Goal: Navigation & Orientation: Find specific page/section

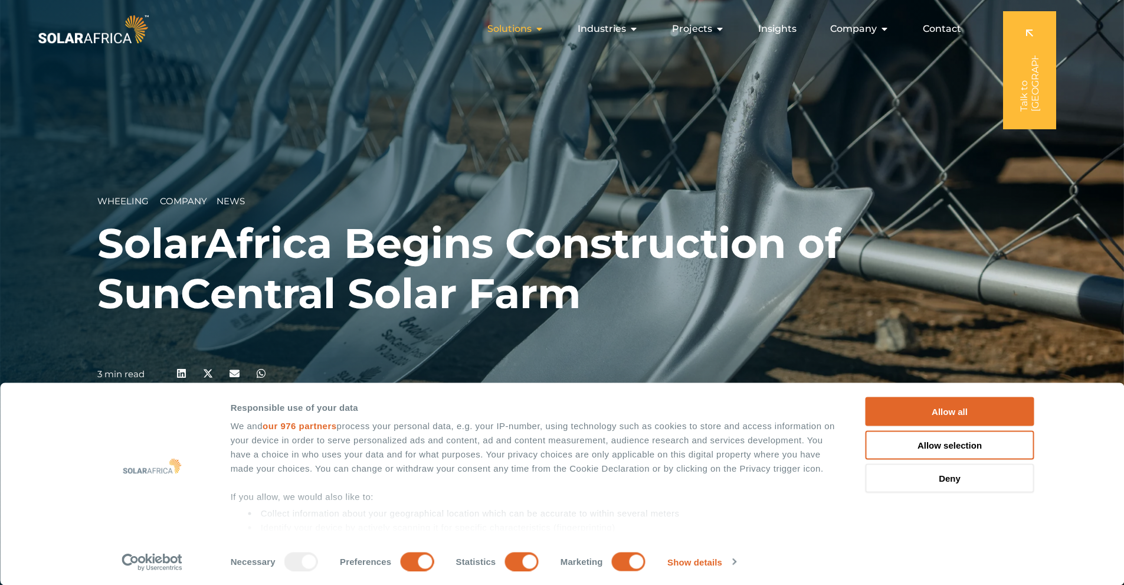
click at [532, 29] on span "Solutions" at bounding box center [509, 29] width 44 height 14
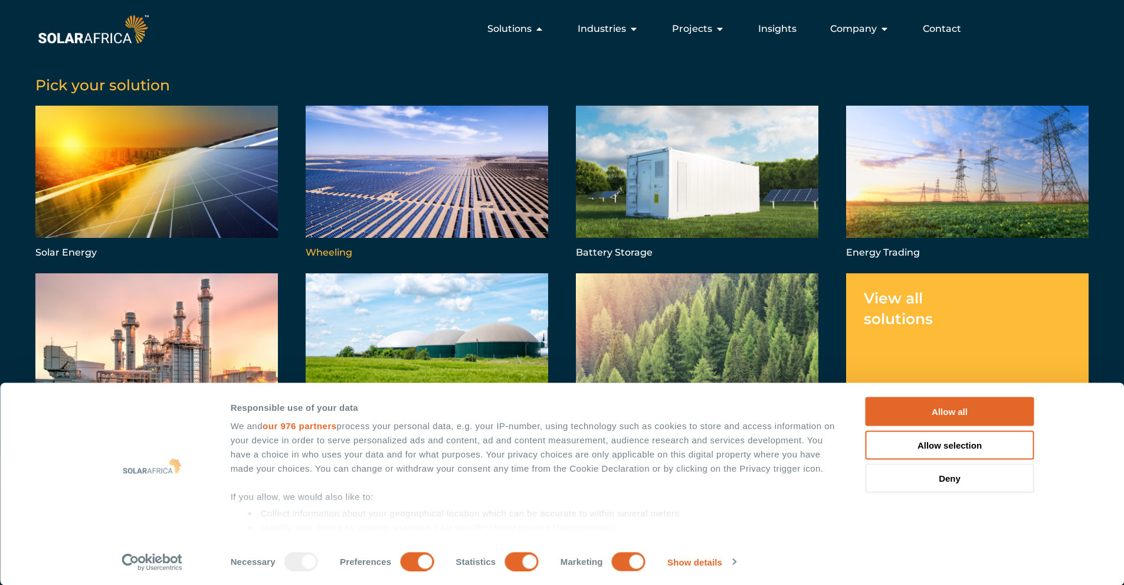
click at [425, 191] on link "Menu" at bounding box center [427, 183] width 242 height 155
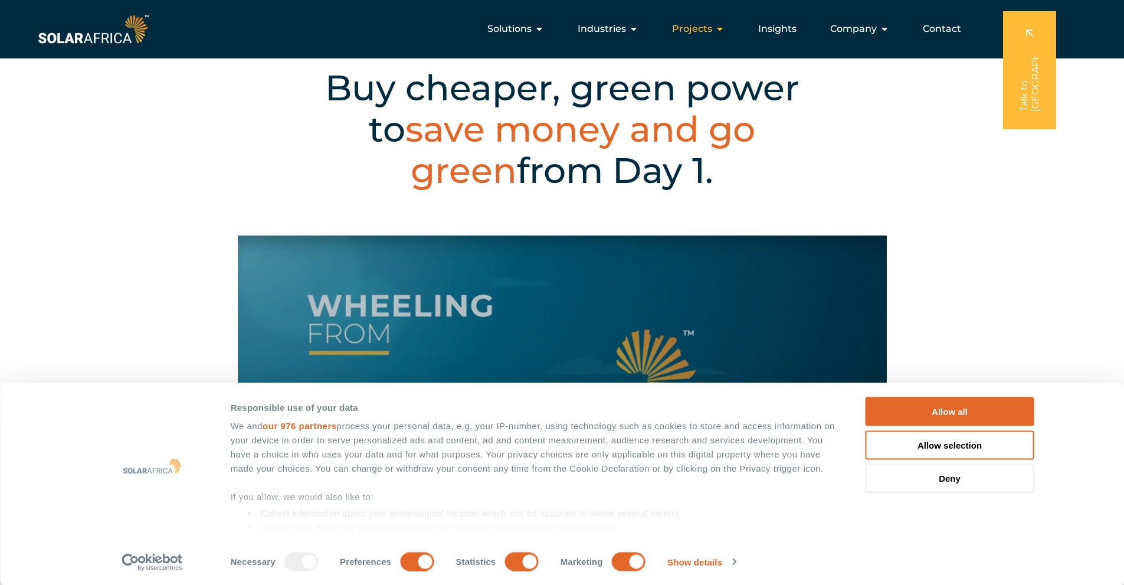
scroll to position [453, 0]
click at [709, 29] on span "Projects" at bounding box center [692, 29] width 40 height 14
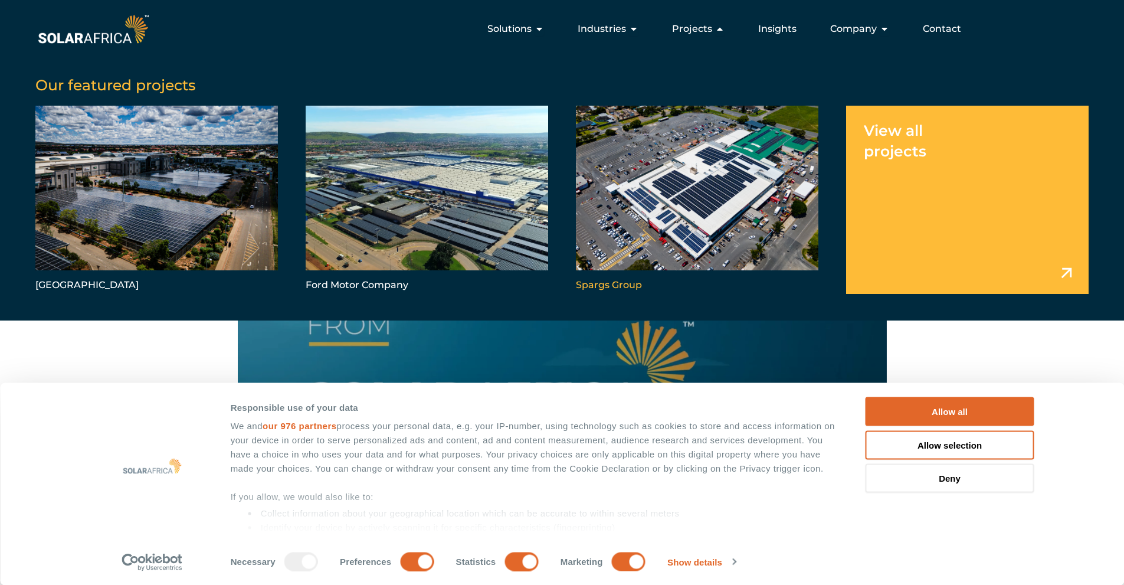
scroll to position [460, 0]
click at [1052, 145] on link "Menu" at bounding box center [967, 200] width 242 height 188
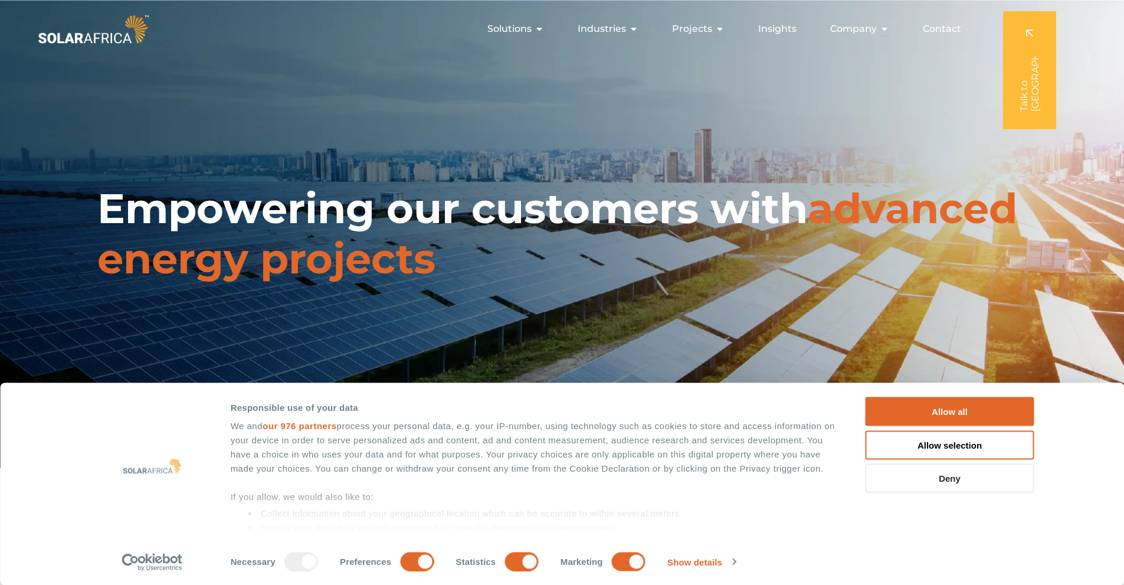
click at [978, 476] on button "Deny" at bounding box center [949, 478] width 169 height 29
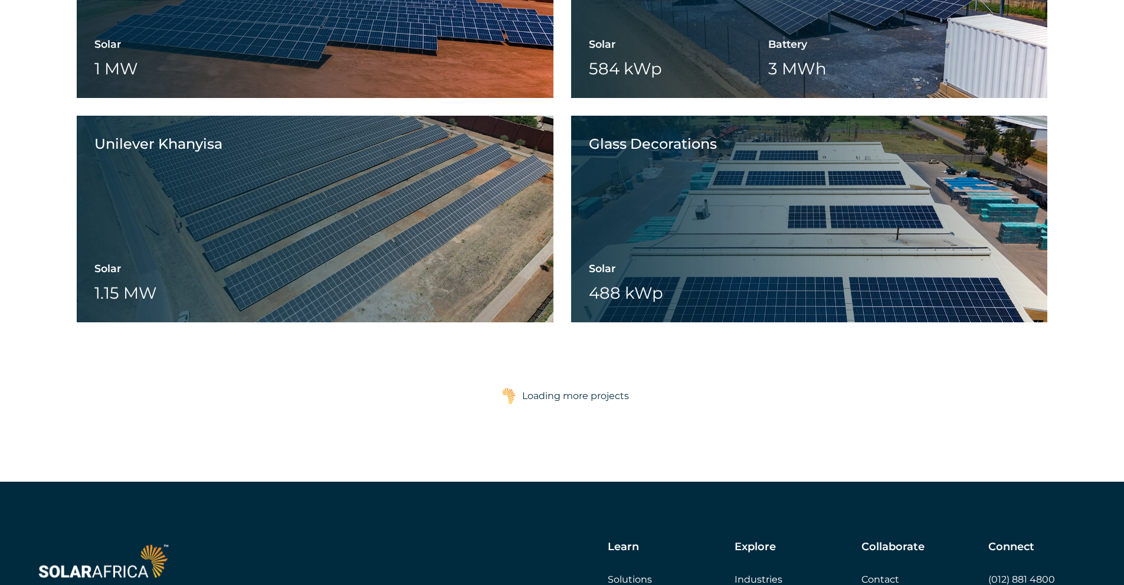
scroll to position [1811, 0]
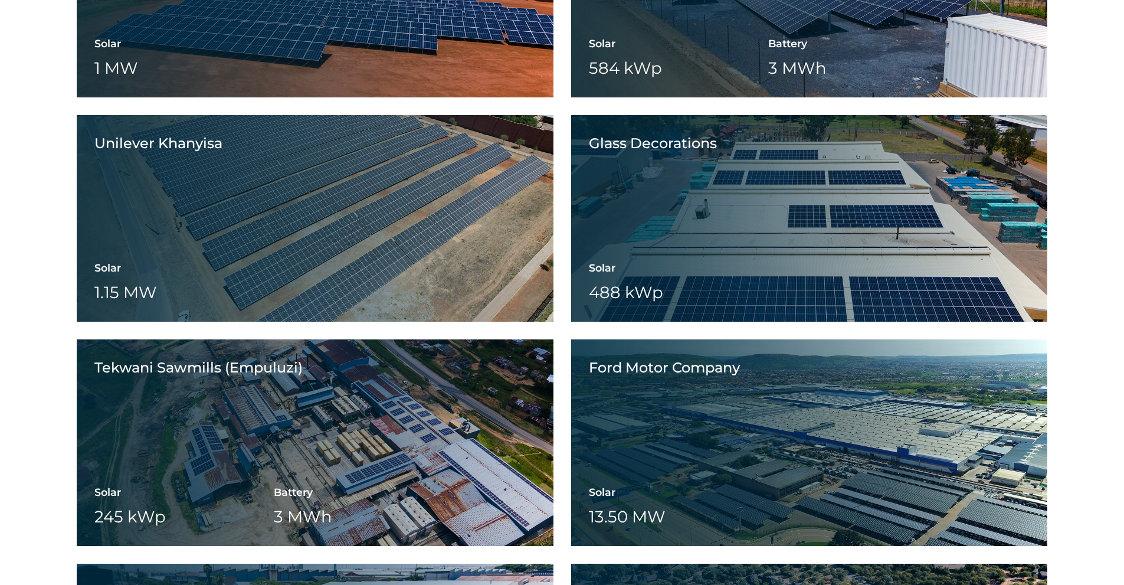
click at [1101, 172] on div "Sequence Logistics Solar 1.3 MW Battery Wheeling Sequence Logistics View projec…" at bounding box center [562, 207] width 1124 height 2022
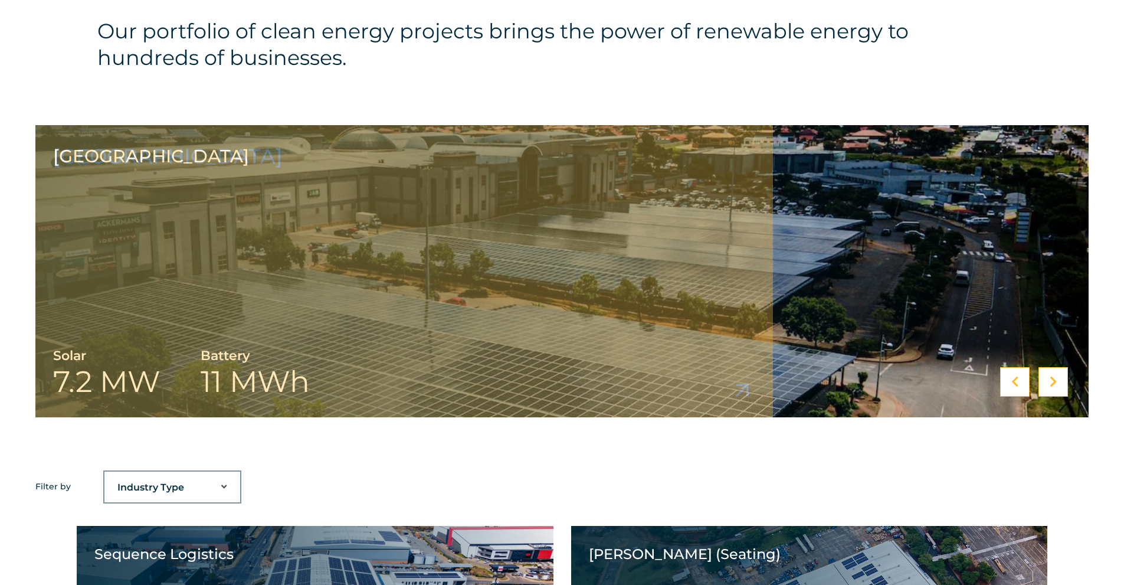
scroll to position [635, 0]
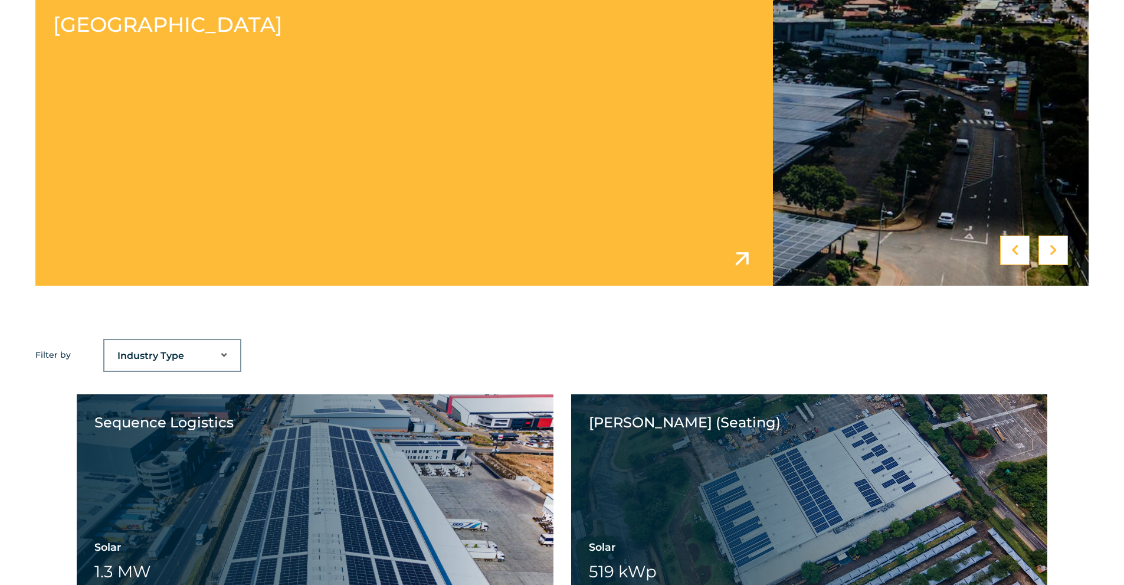
click at [335, 143] on link at bounding box center [561, 140] width 1053 height 292
